Goal: Transaction & Acquisition: Purchase product/service

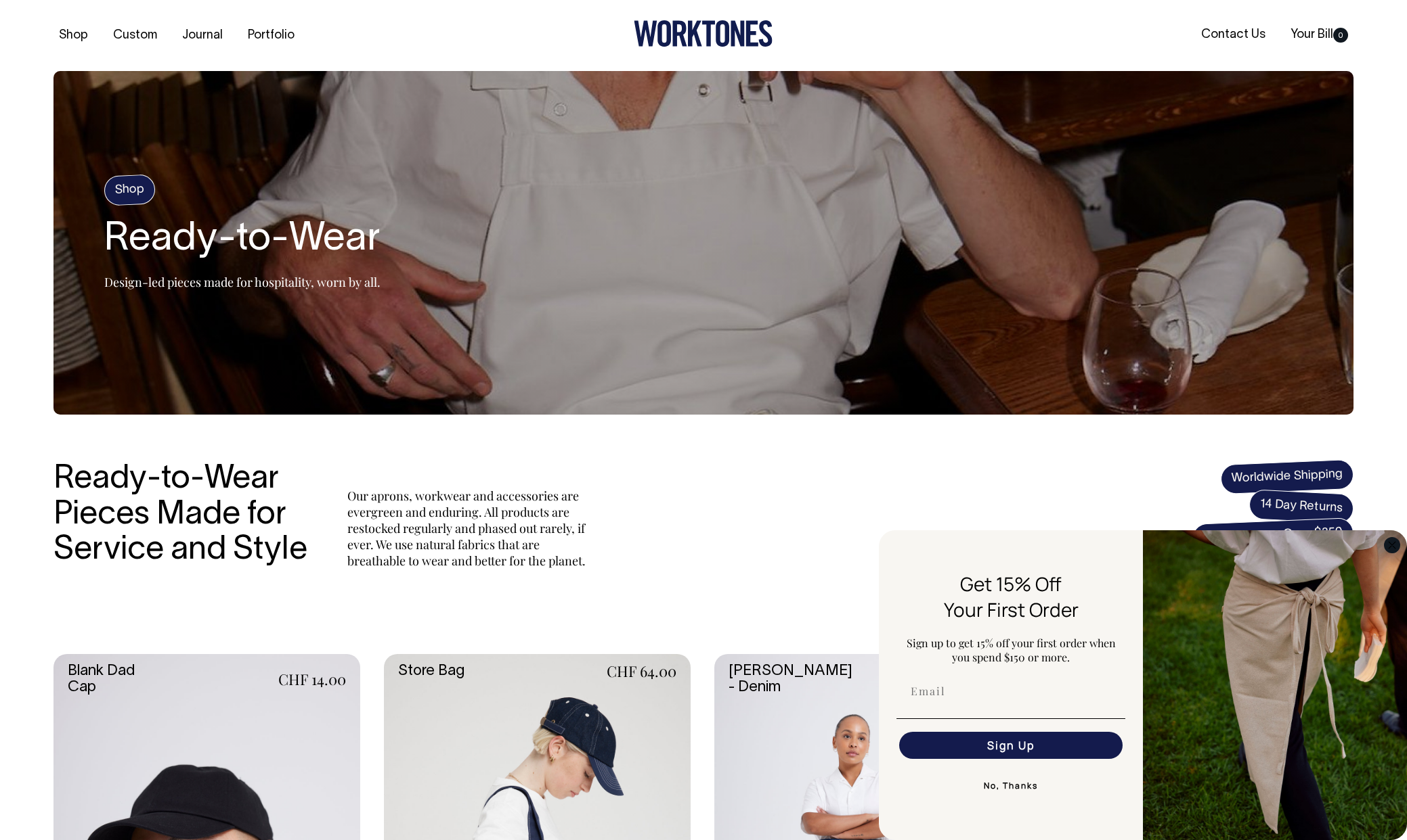
click at [1394, 546] on circle "Close dialog" at bounding box center [1392, 544] width 15 height 15
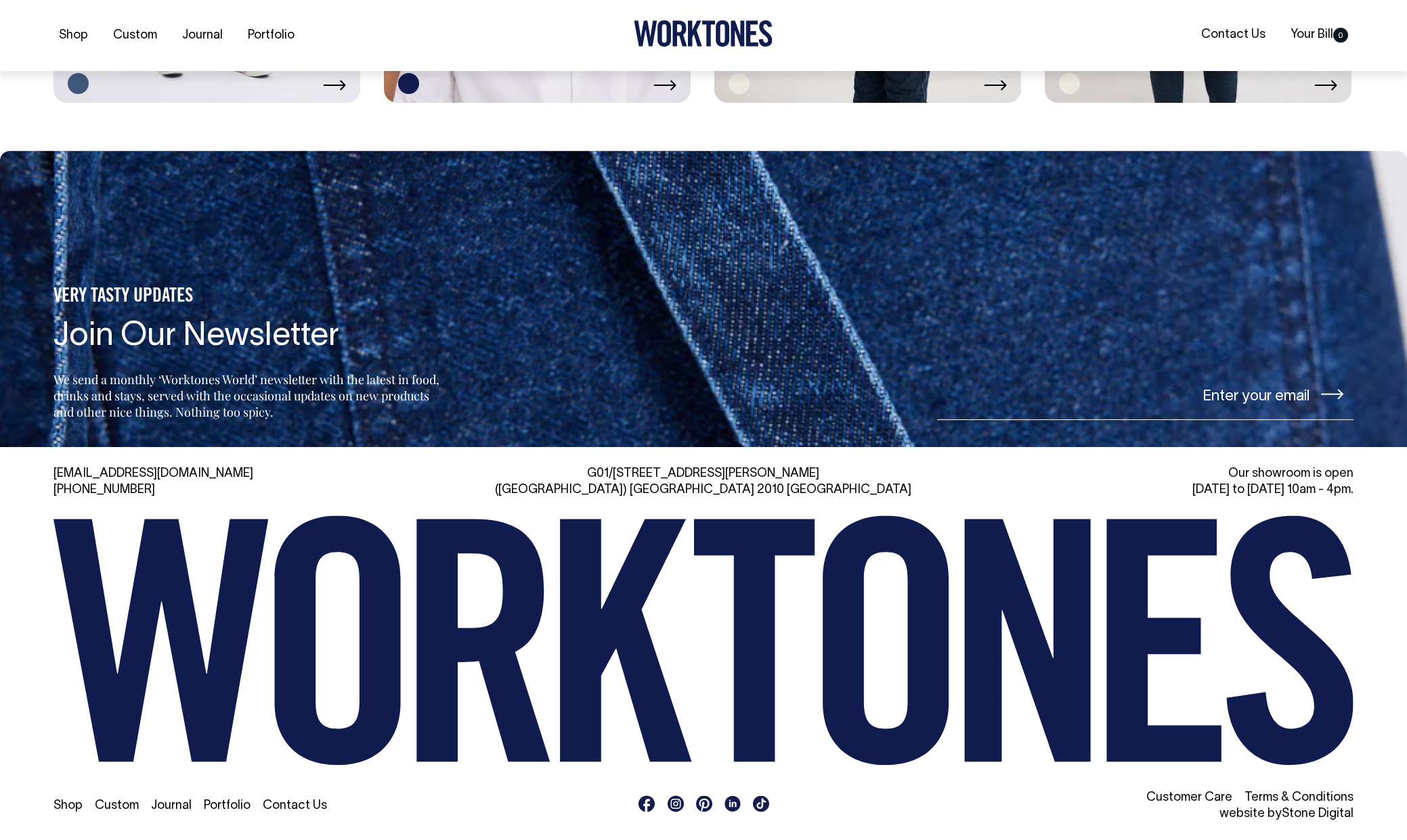
scroll to position [3430, 0]
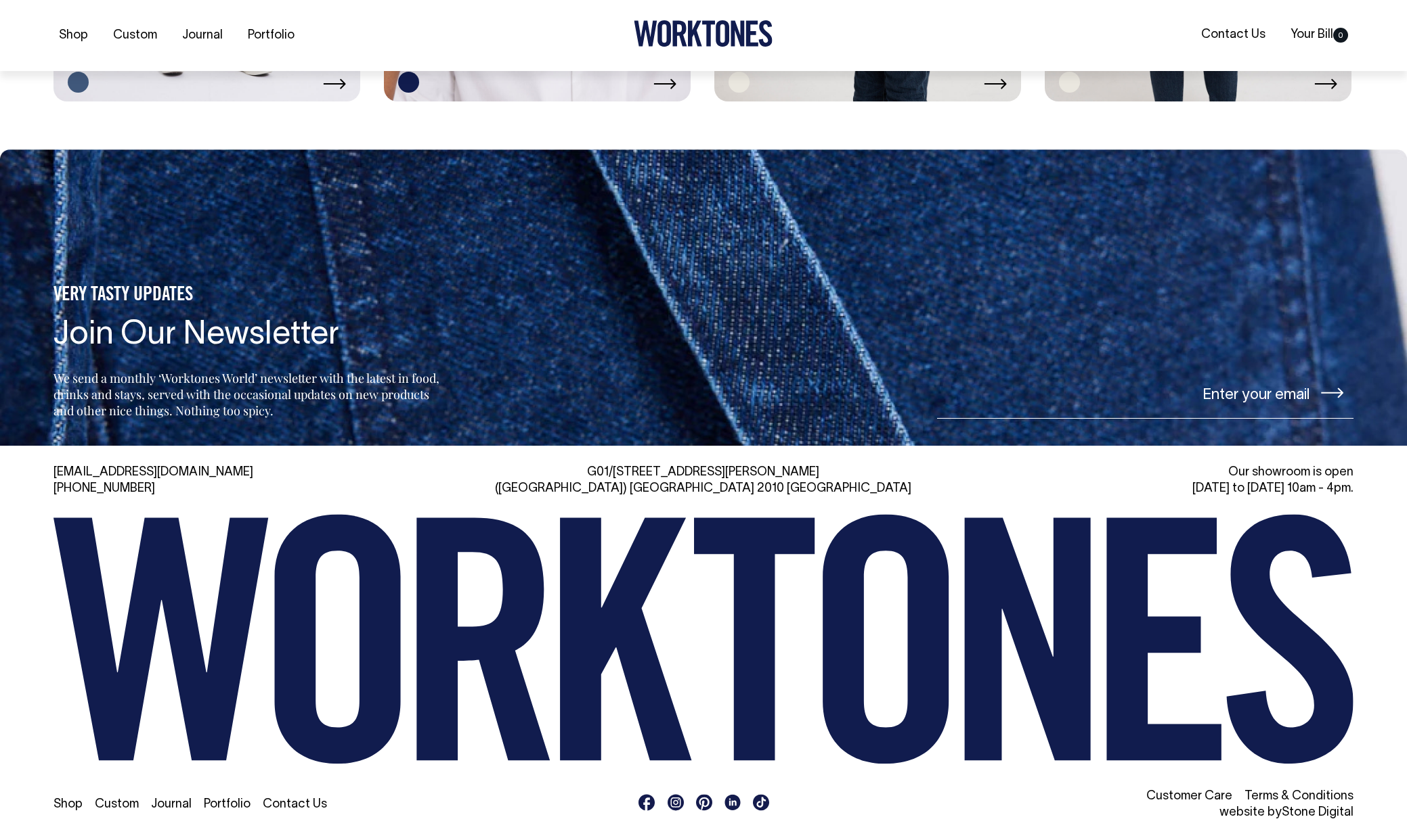
click at [225, 814] on div "Shop Custom Journal Portfolio Contact Us" at bounding box center [703, 805] width 1300 height 32
click at [225, 809] on link "Portfolio" at bounding box center [227, 805] width 47 height 11
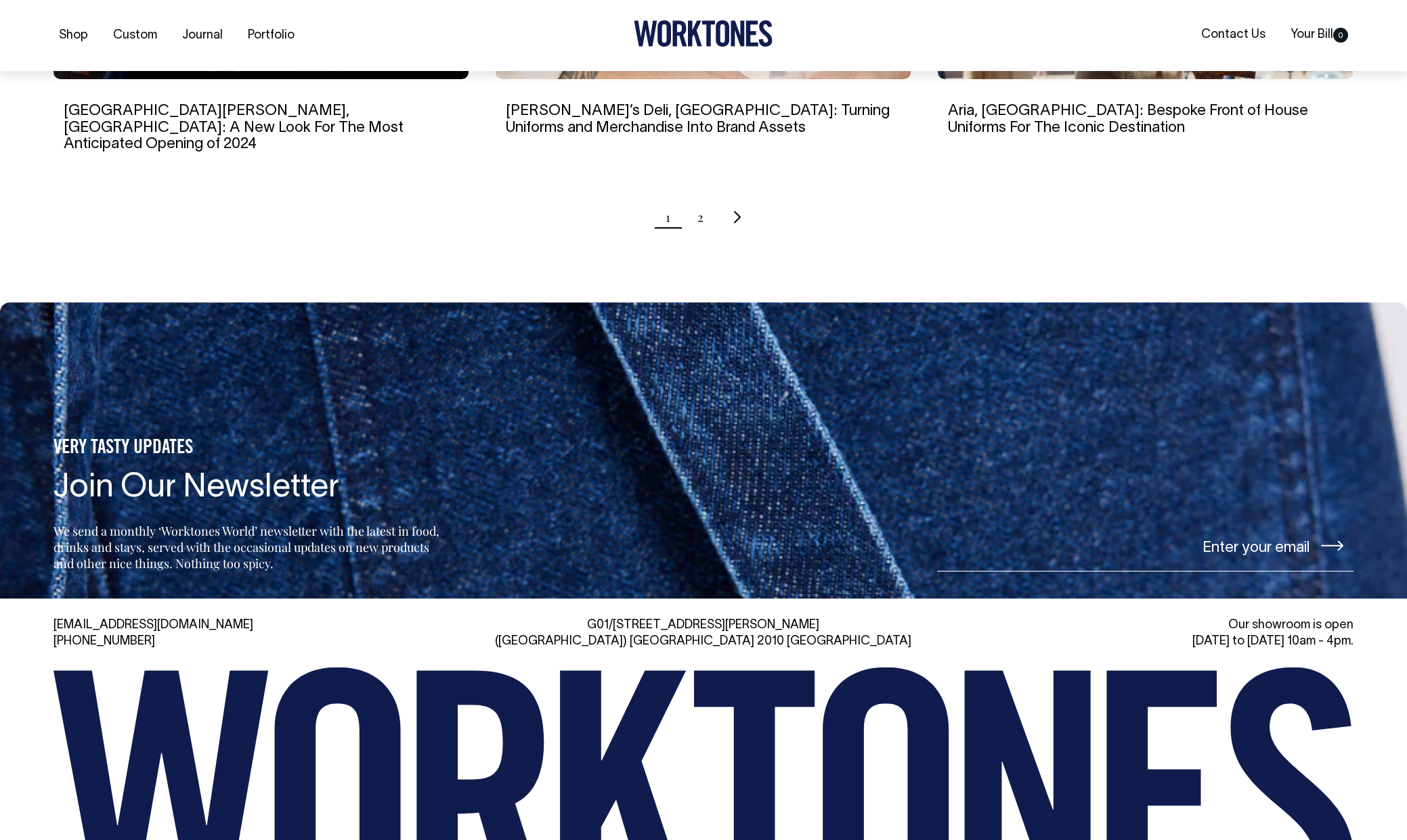
scroll to position [1516, 0]
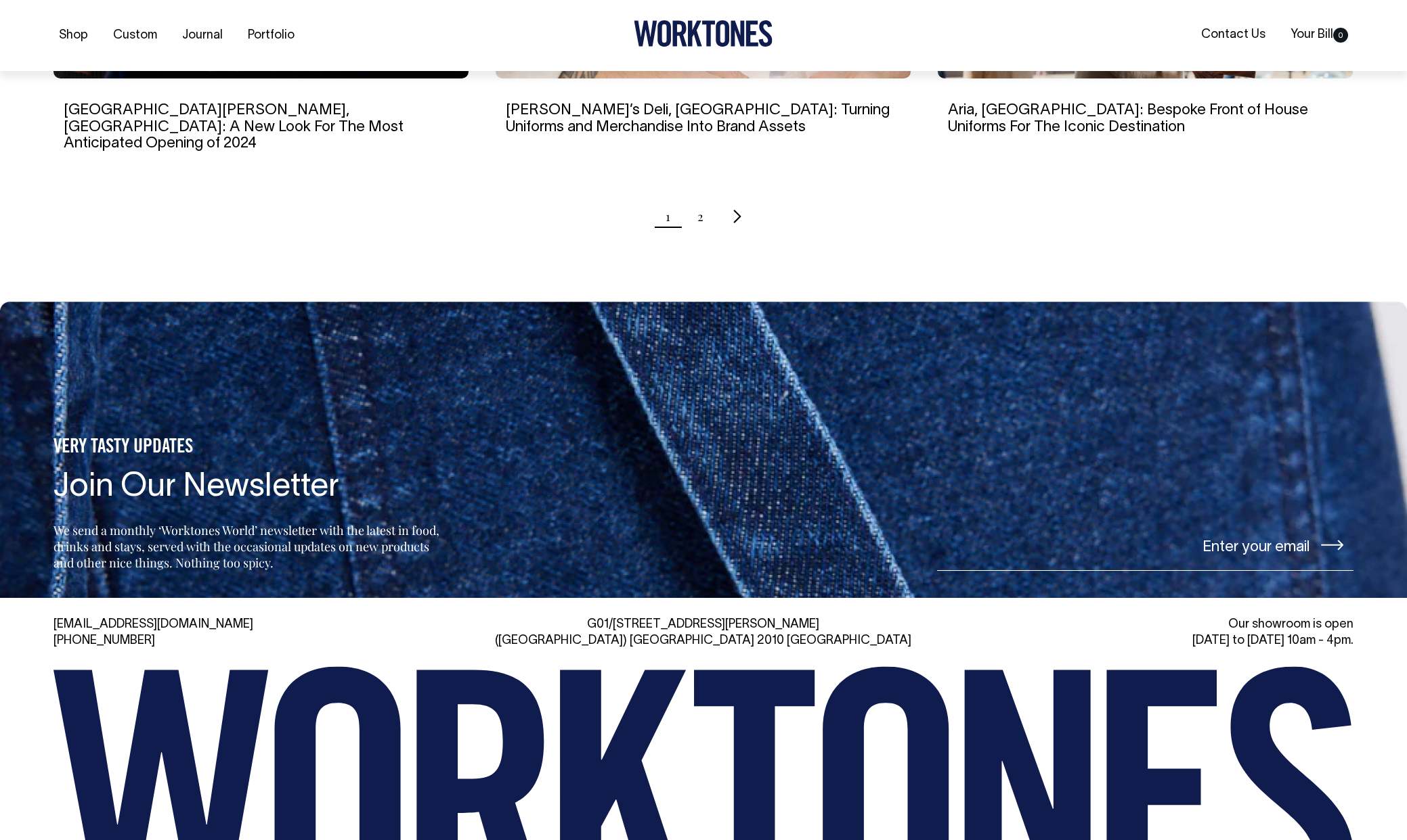
click at [735, 210] on link "Next page" at bounding box center [735, 215] width 10 height 33
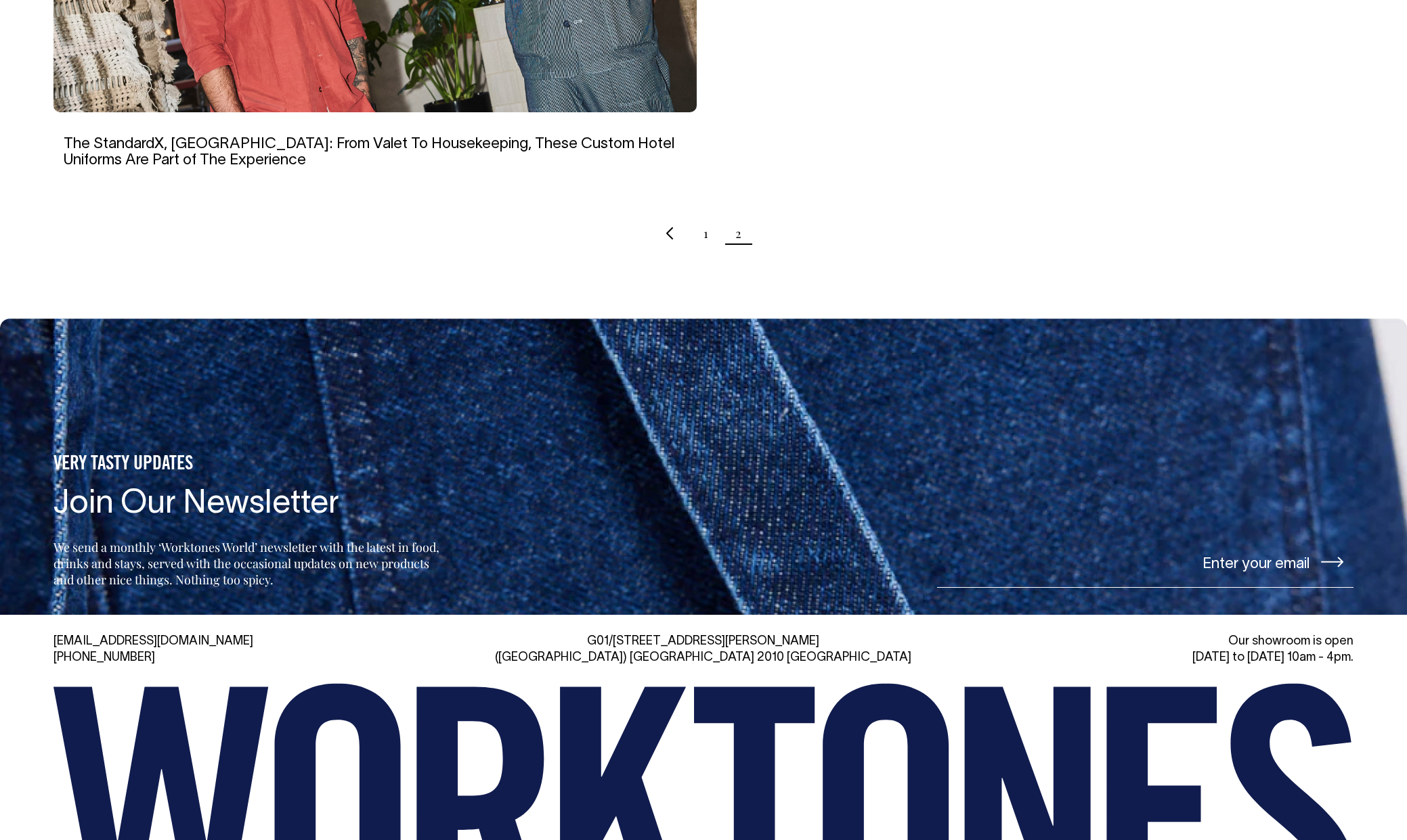
scroll to position [748, 0]
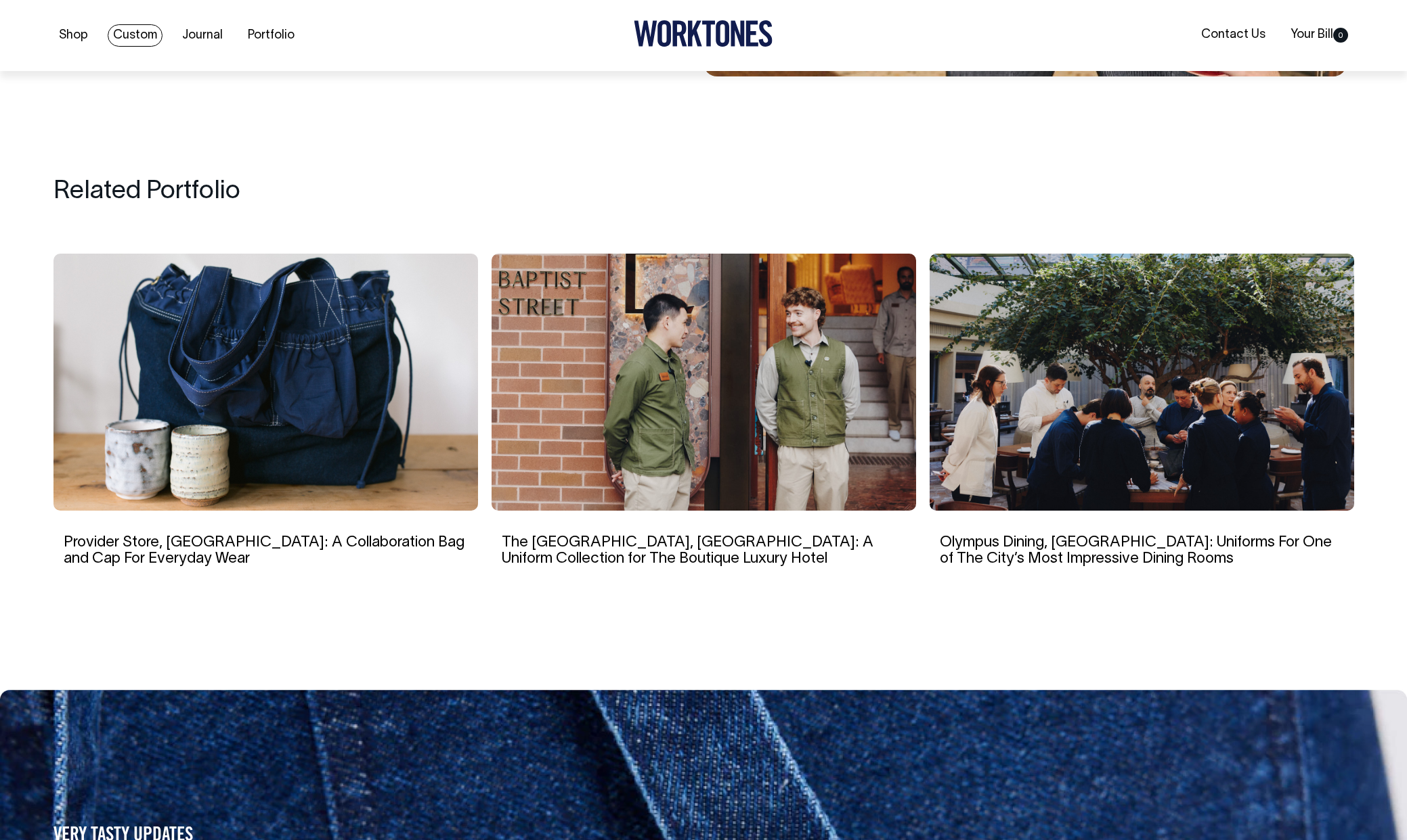
scroll to position [9588, 0]
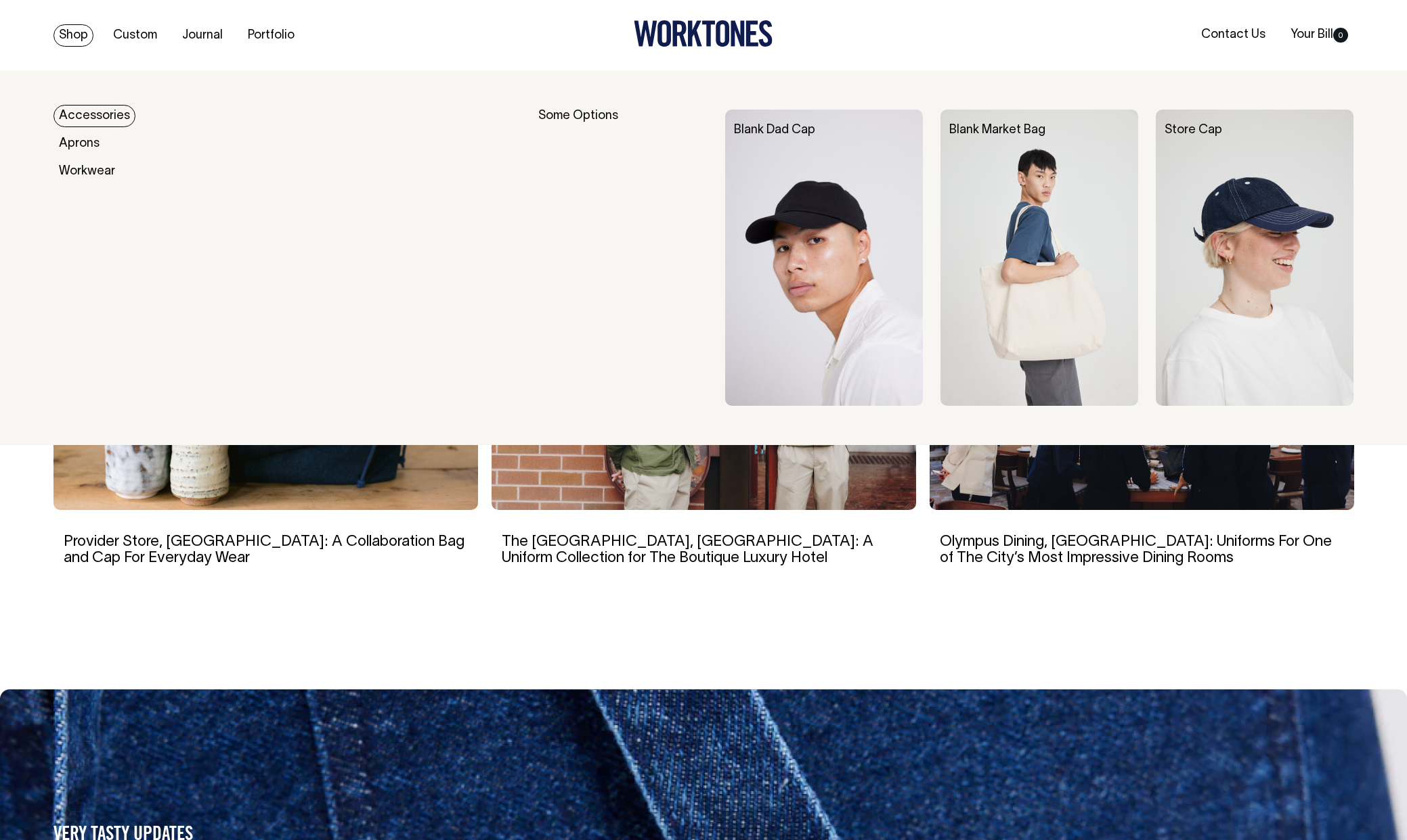
click at [70, 39] on link "Shop" at bounding box center [73, 35] width 40 height 22
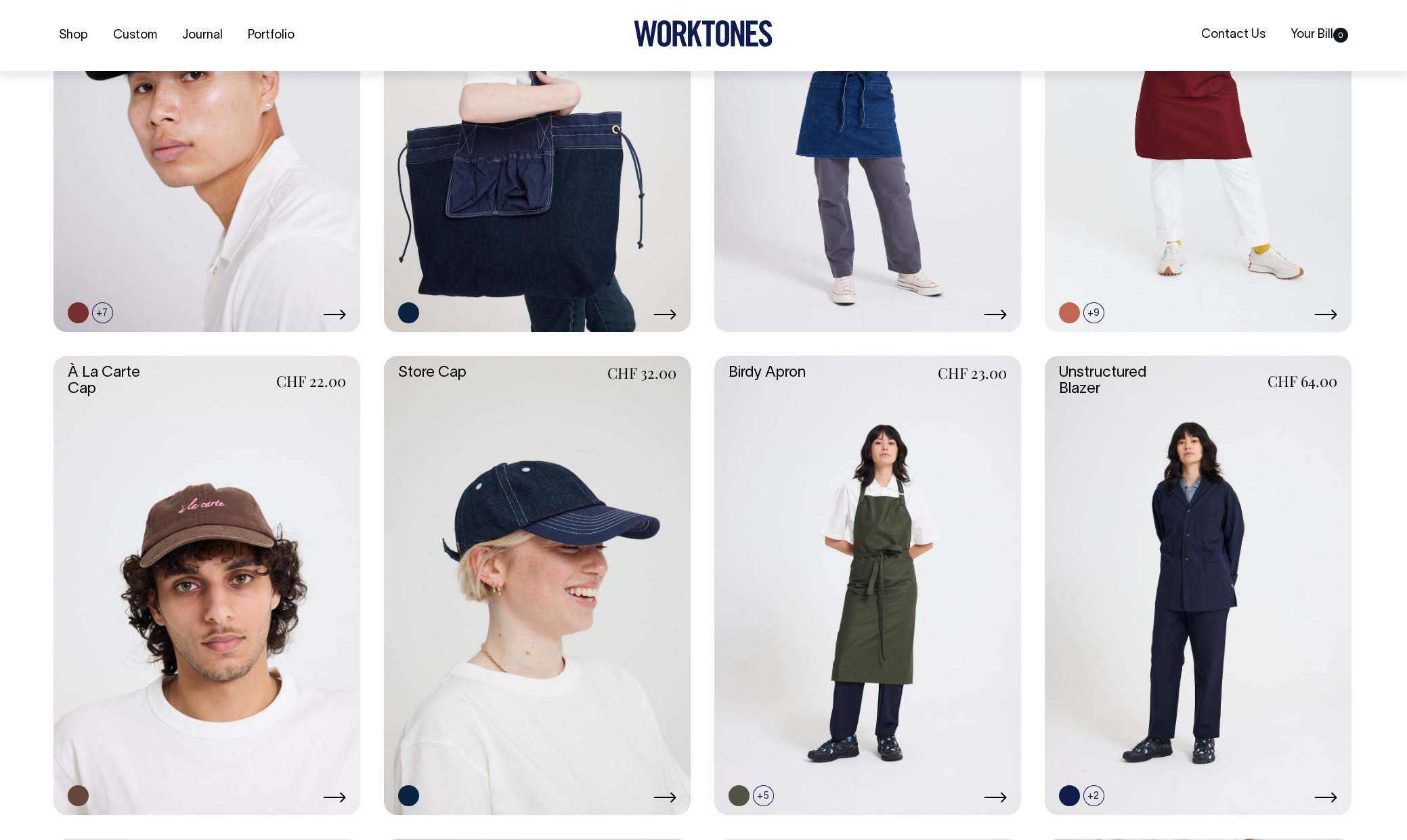
scroll to position [783, 0]
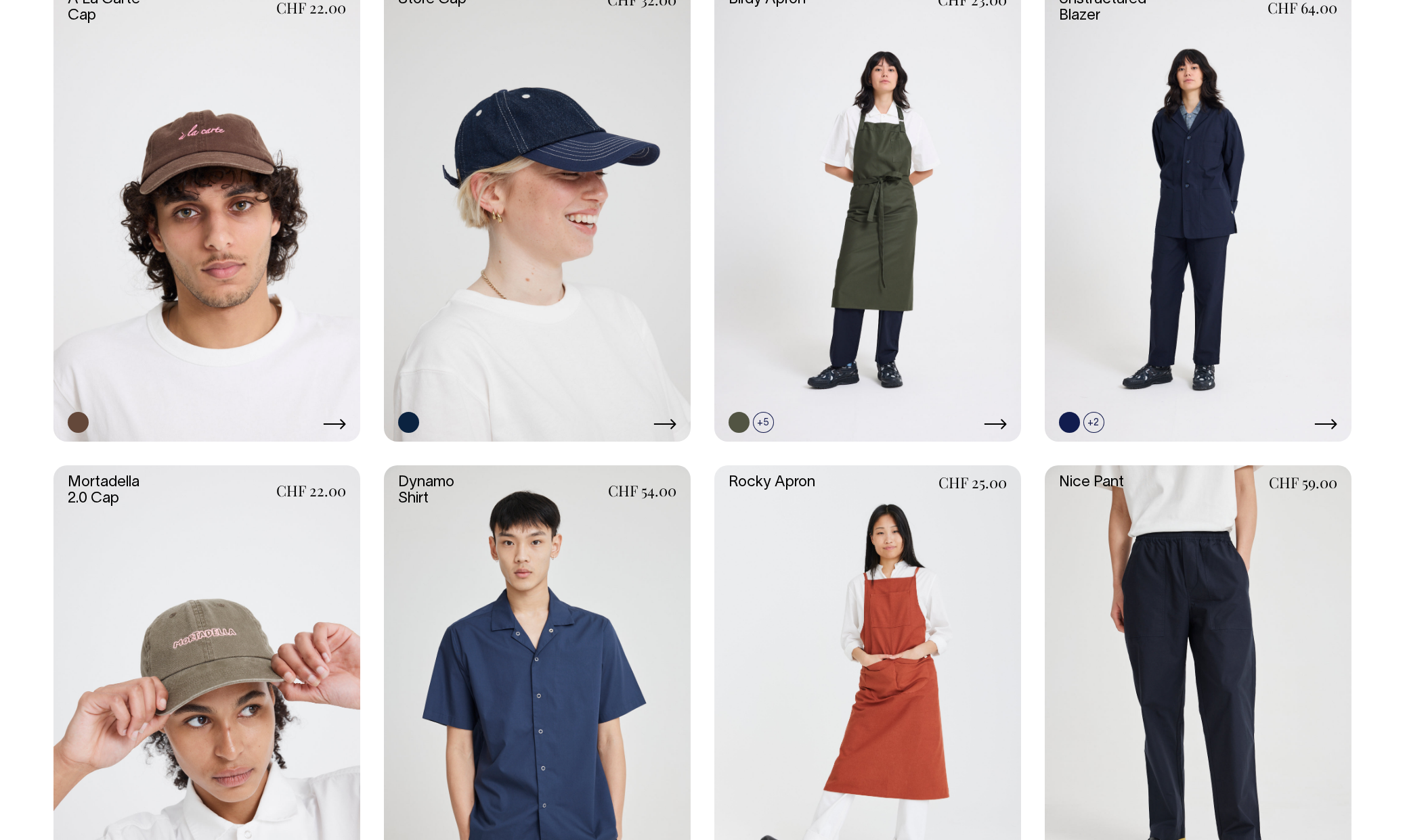
click at [542, 628] on link at bounding box center [536, 695] width 306 height 461
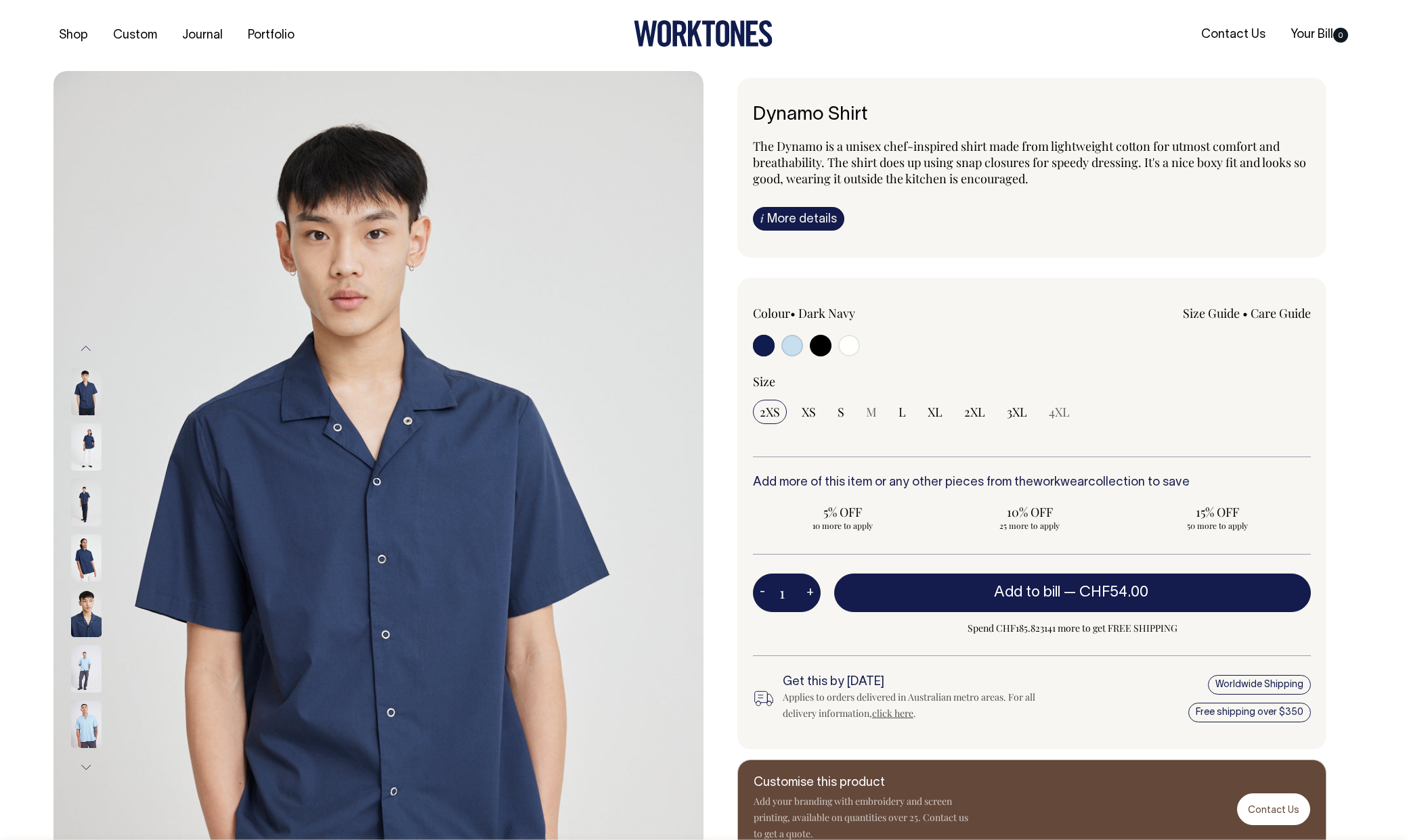
click at [83, 440] on img at bounding box center [87, 447] width 31 height 48
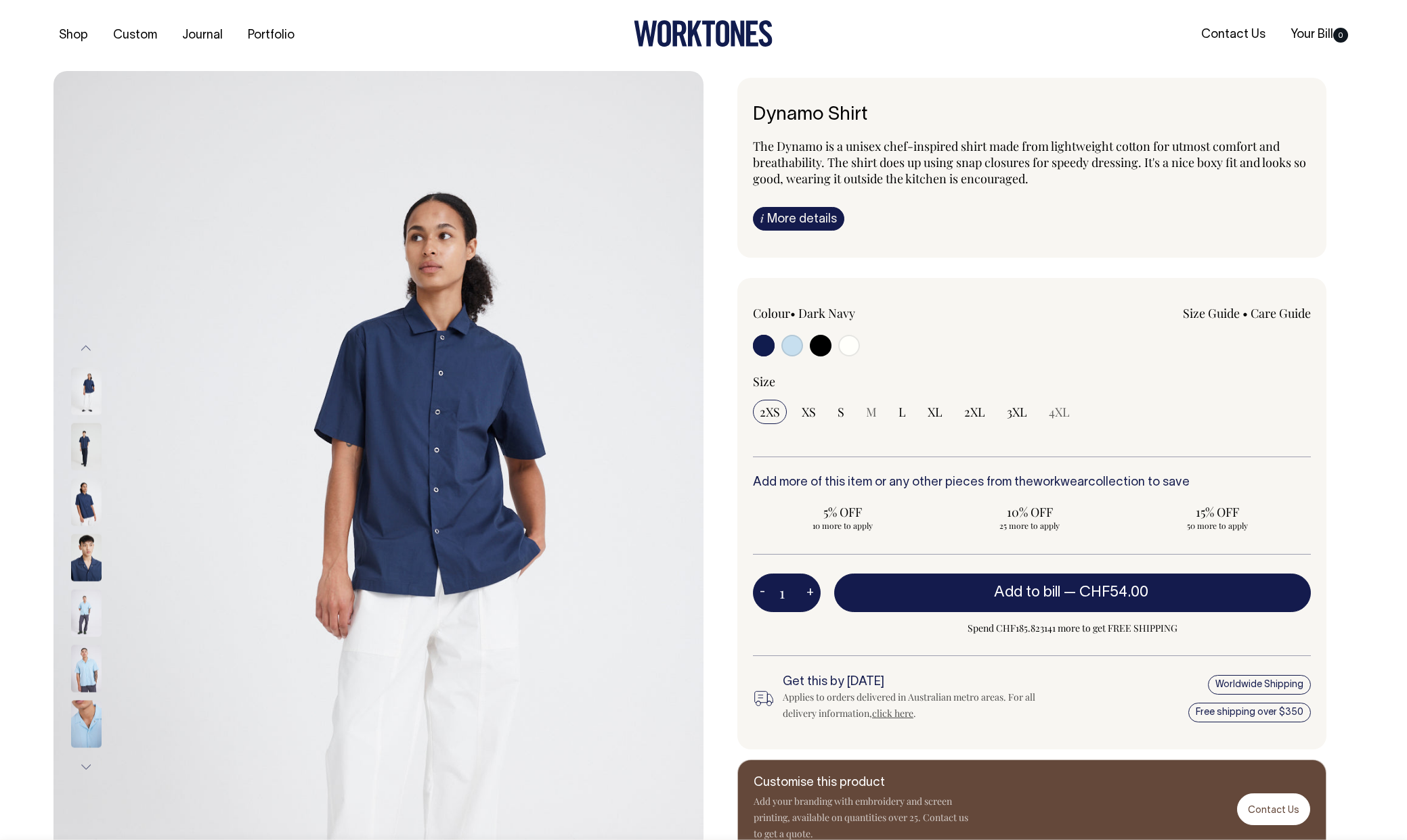
click at [91, 495] on img at bounding box center [87, 502] width 31 height 48
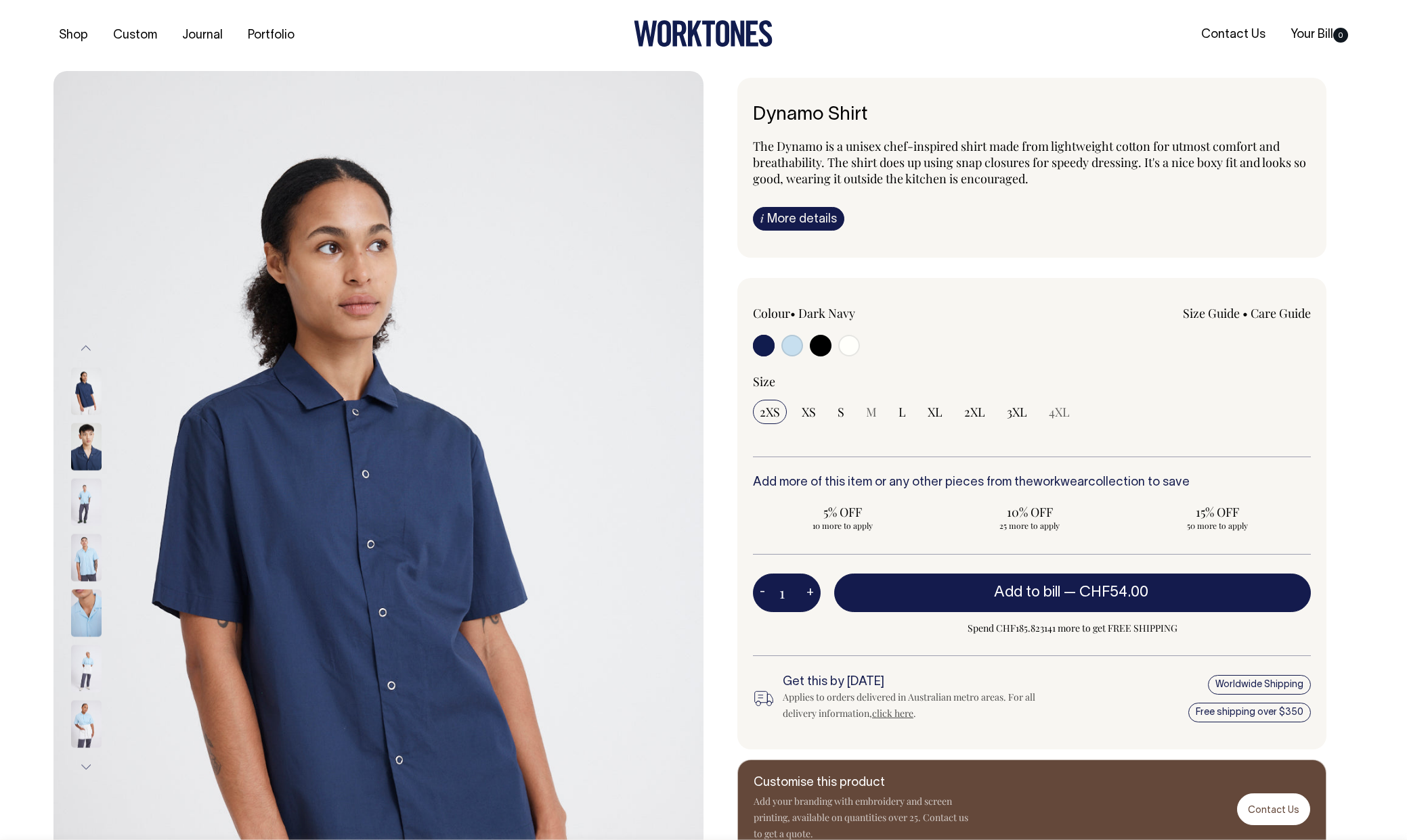
click at [91, 507] on img at bounding box center [87, 502] width 31 height 48
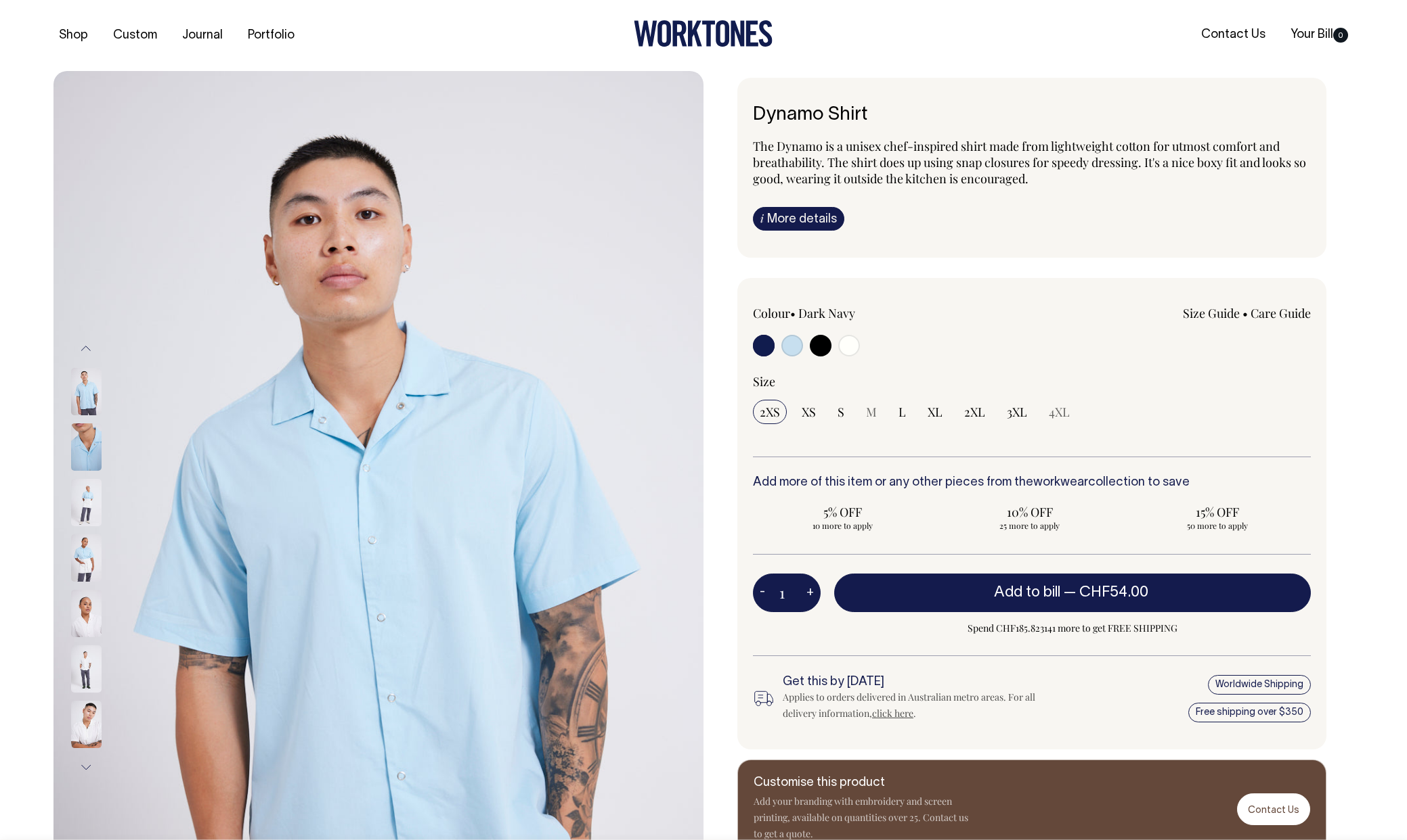
click at [86, 766] on button "Next" at bounding box center [85, 768] width 20 height 31
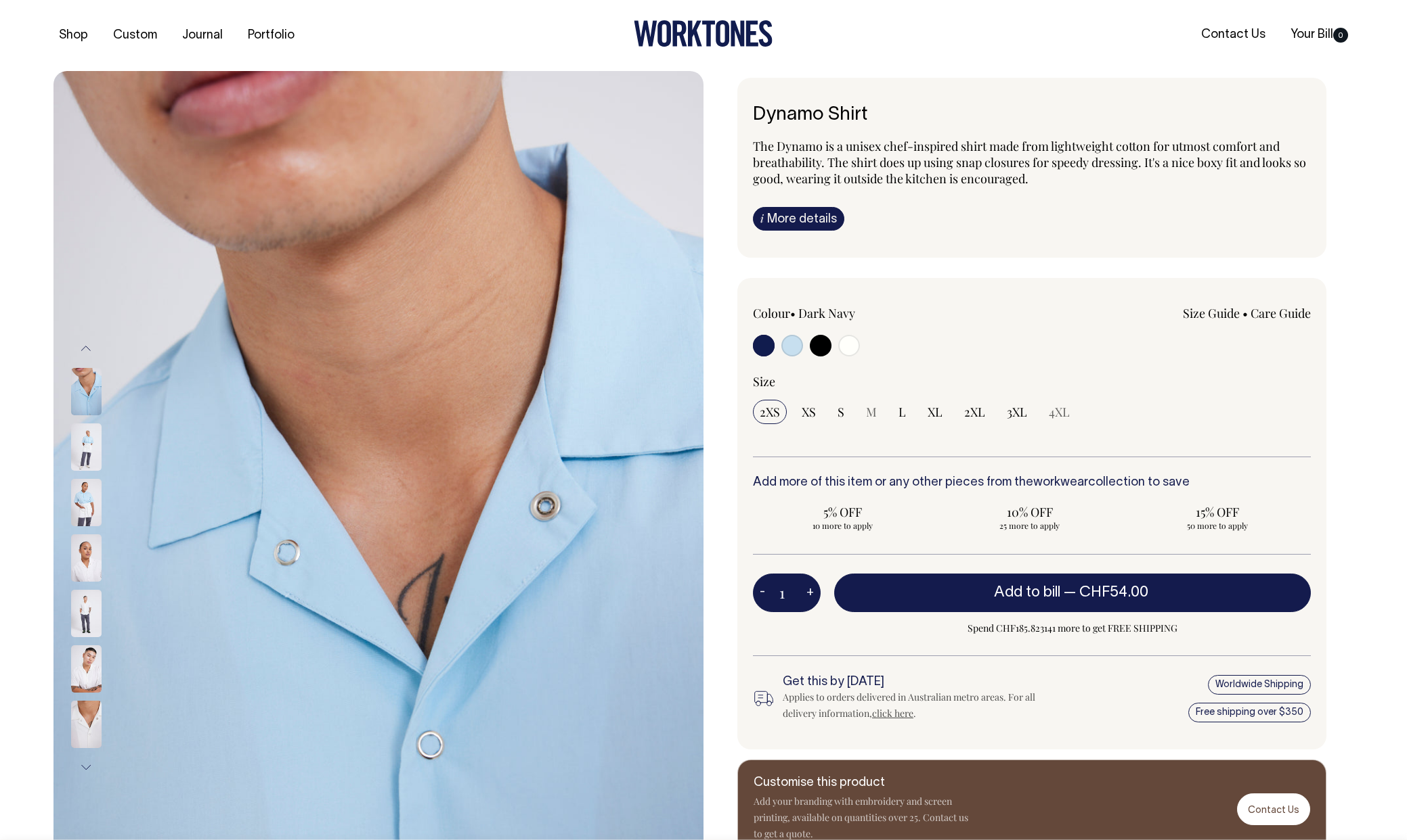
click at [89, 344] on button "Previous" at bounding box center [85, 349] width 20 height 31
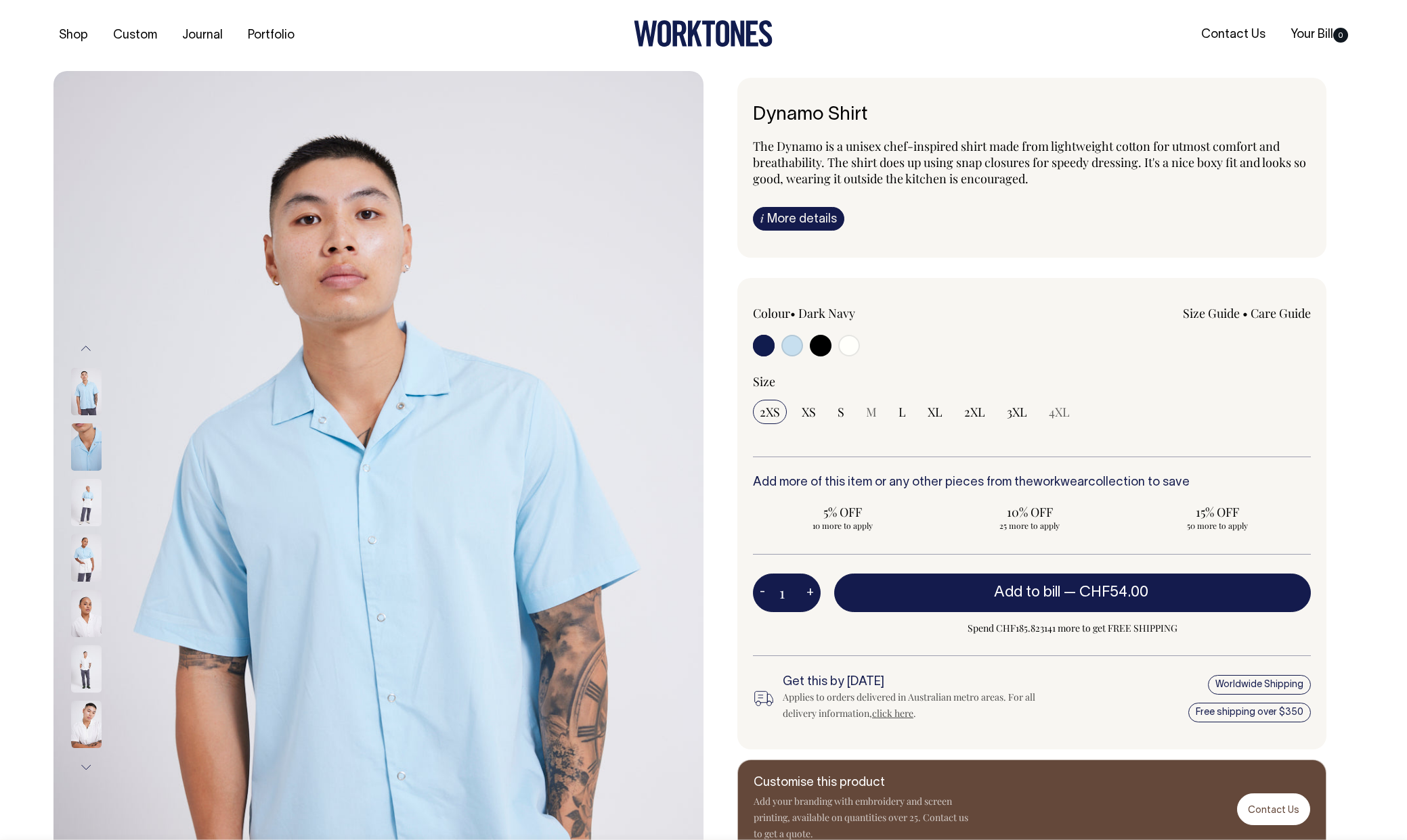
click at [89, 344] on button "Previous" at bounding box center [85, 349] width 20 height 31
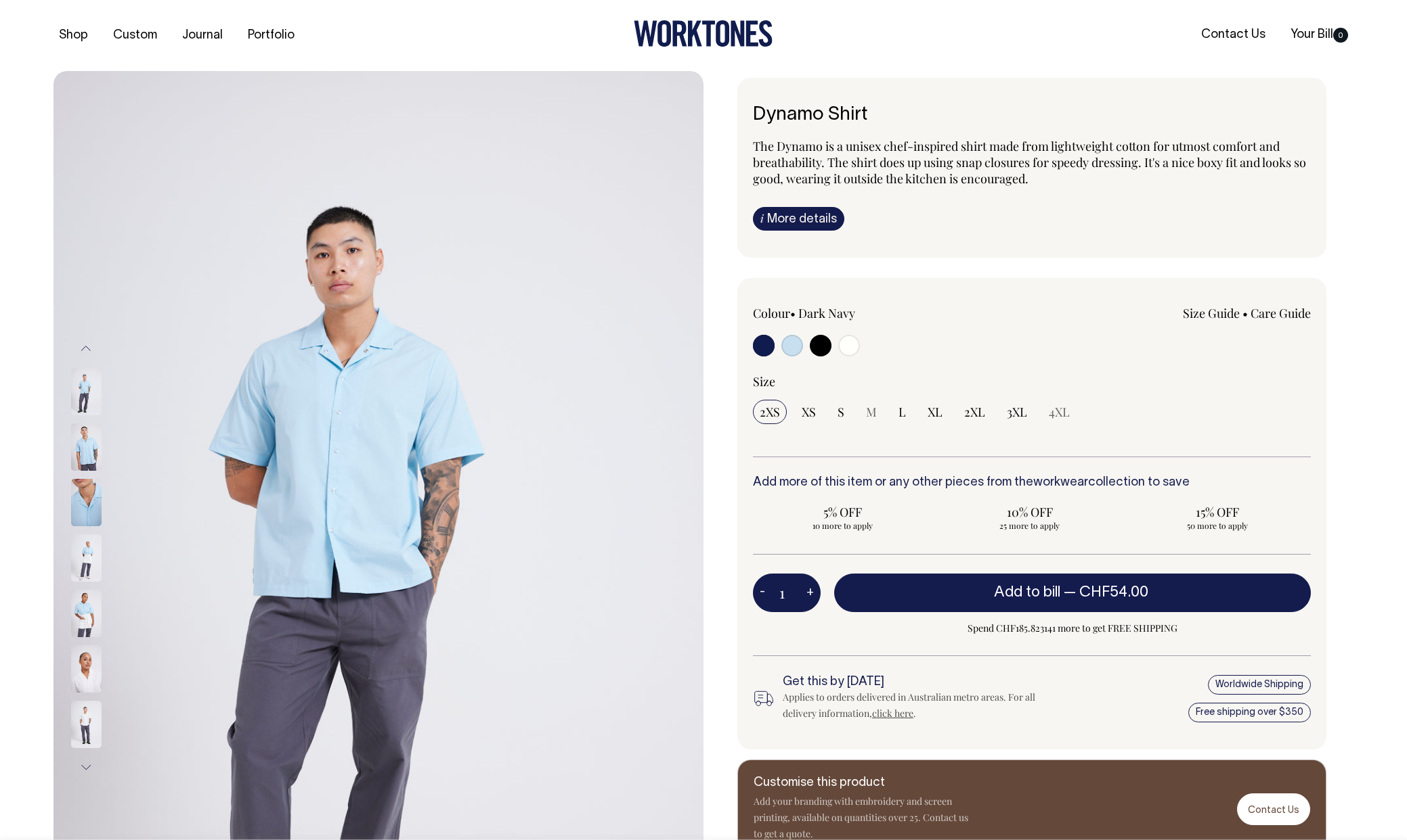
click at [89, 358] on button "Previous" at bounding box center [85, 349] width 20 height 31
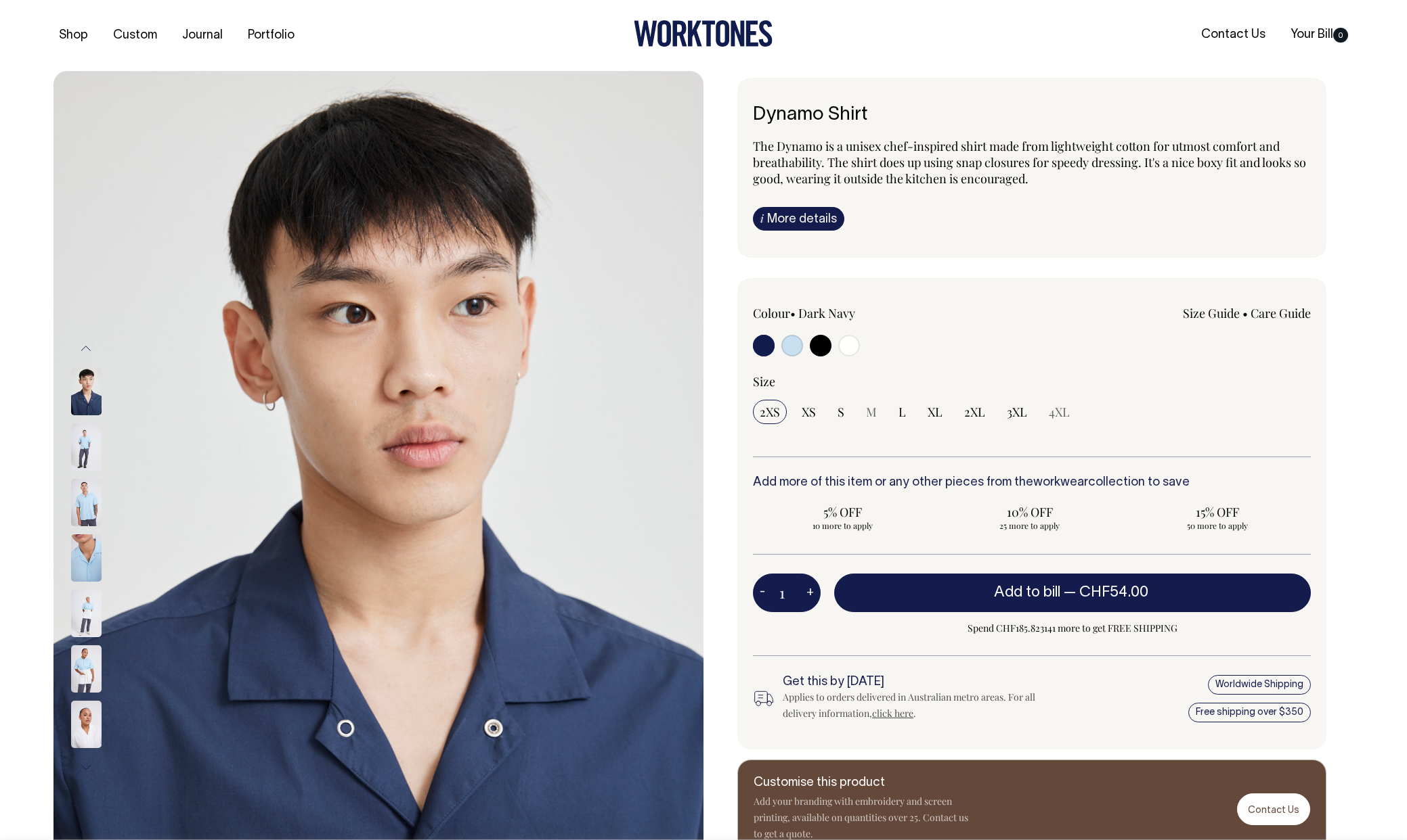
click at [89, 358] on button "Previous" at bounding box center [85, 349] width 20 height 31
click at [84, 347] on button "Previous" at bounding box center [85, 349] width 20 height 31
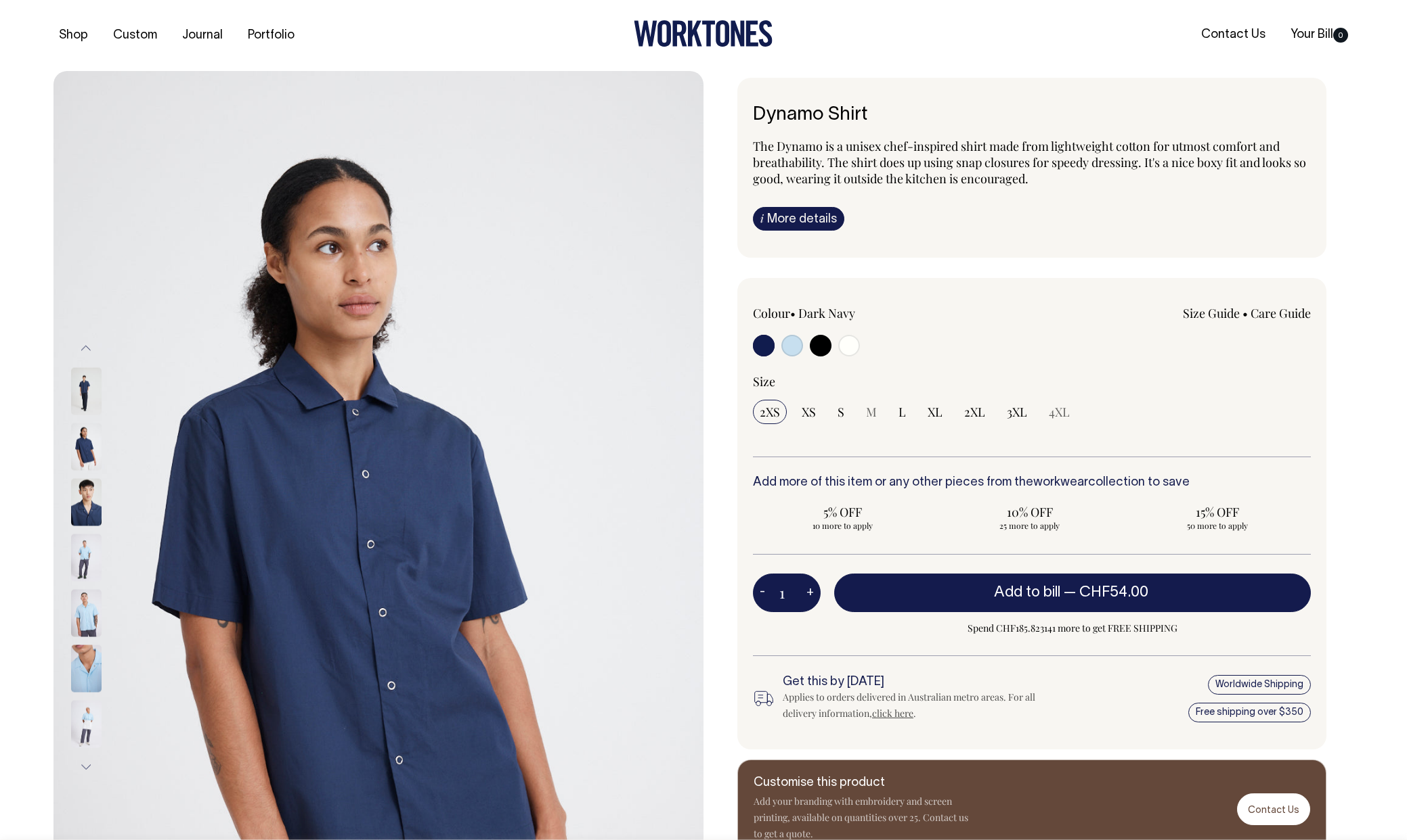
click at [84, 347] on button "Previous" at bounding box center [85, 349] width 20 height 31
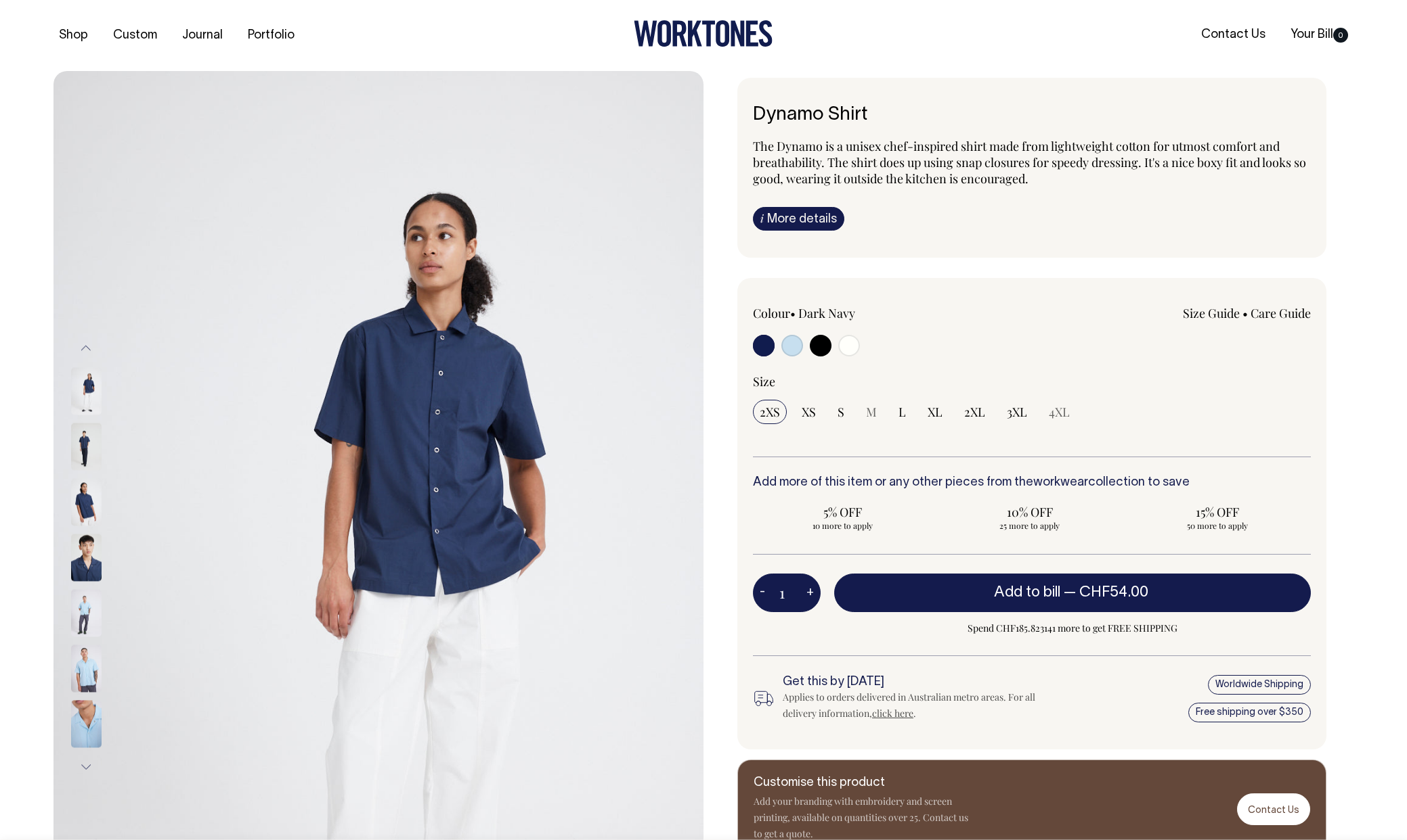
click at [92, 453] on img at bounding box center [87, 447] width 31 height 48
click at [78, 444] on img at bounding box center [87, 447] width 31 height 48
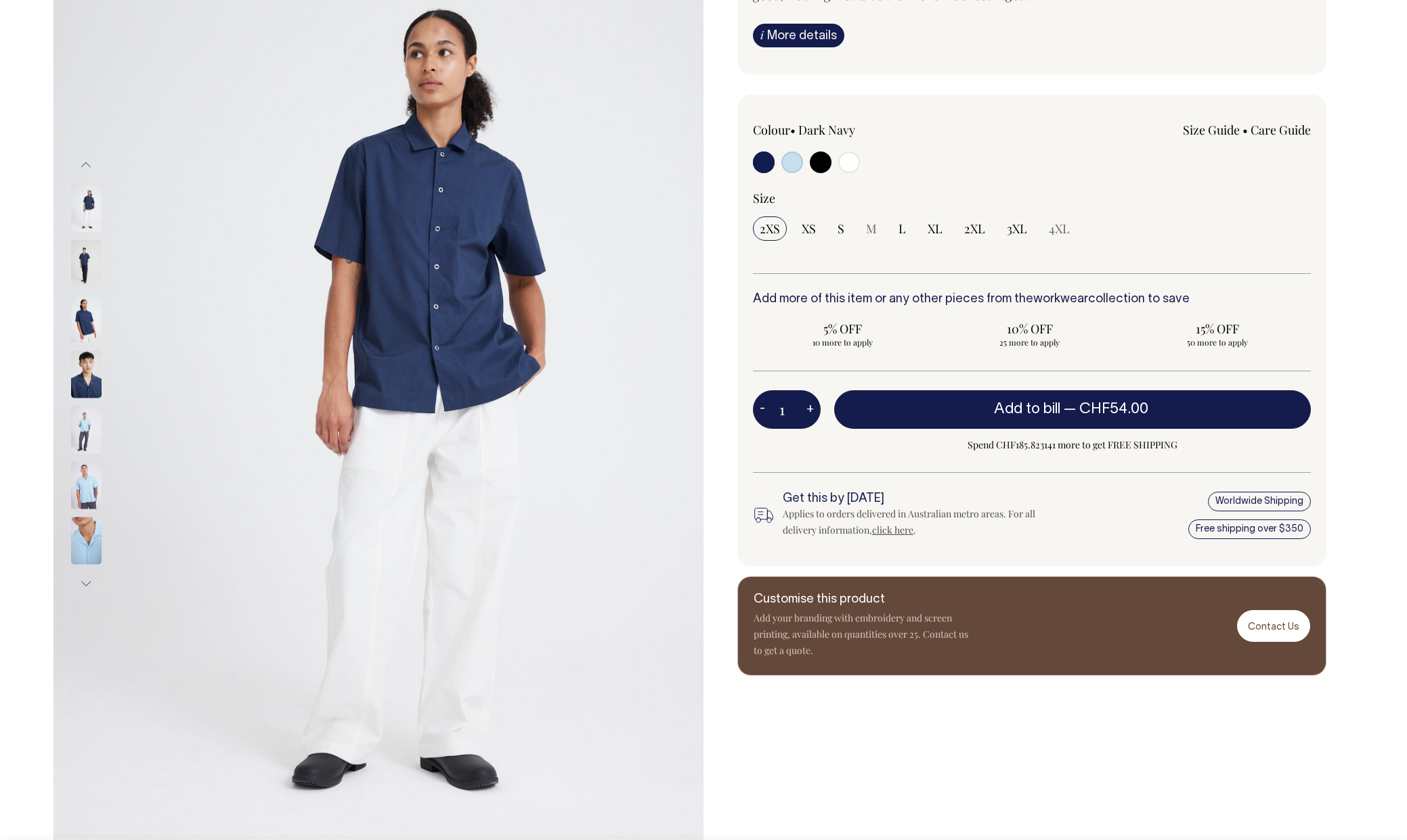
scroll to position [184, 0]
click at [83, 267] on img at bounding box center [87, 263] width 31 height 48
